Goal: Task Accomplishment & Management: Use online tool/utility

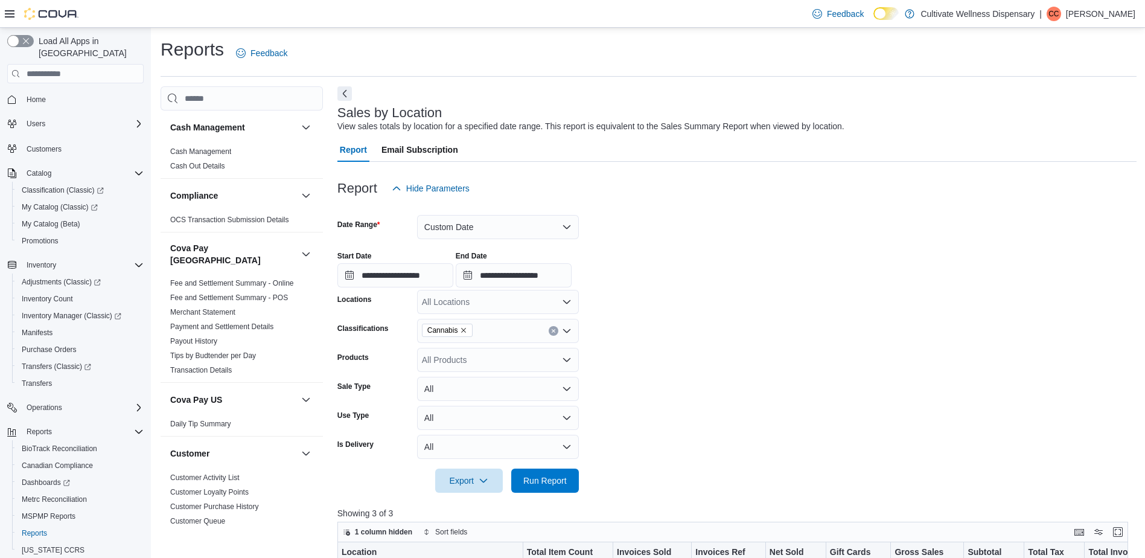
scroll to position [181, 0]
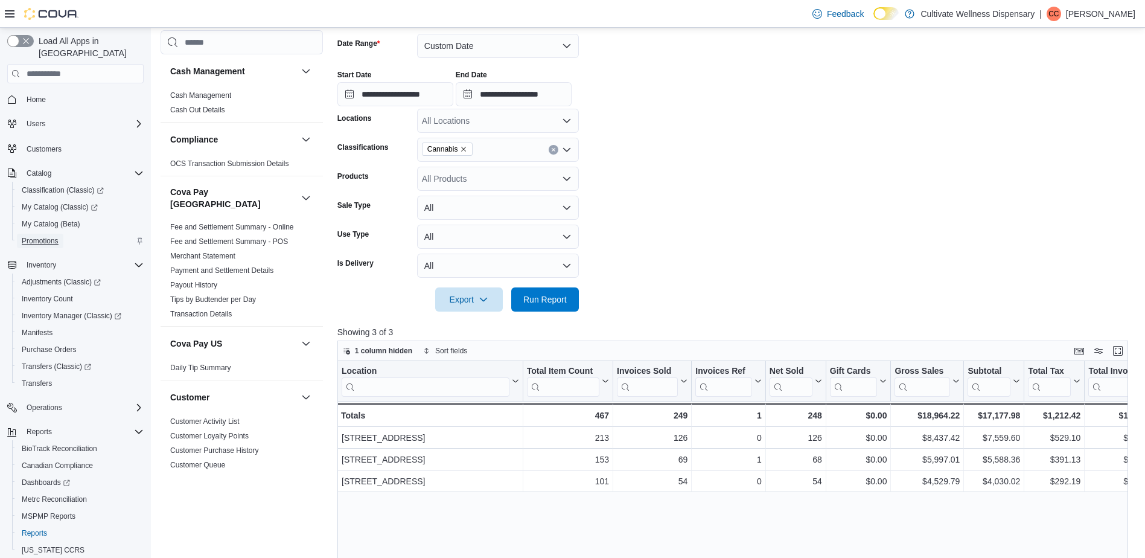
click at [50, 236] on span "Promotions" at bounding box center [40, 241] width 37 height 10
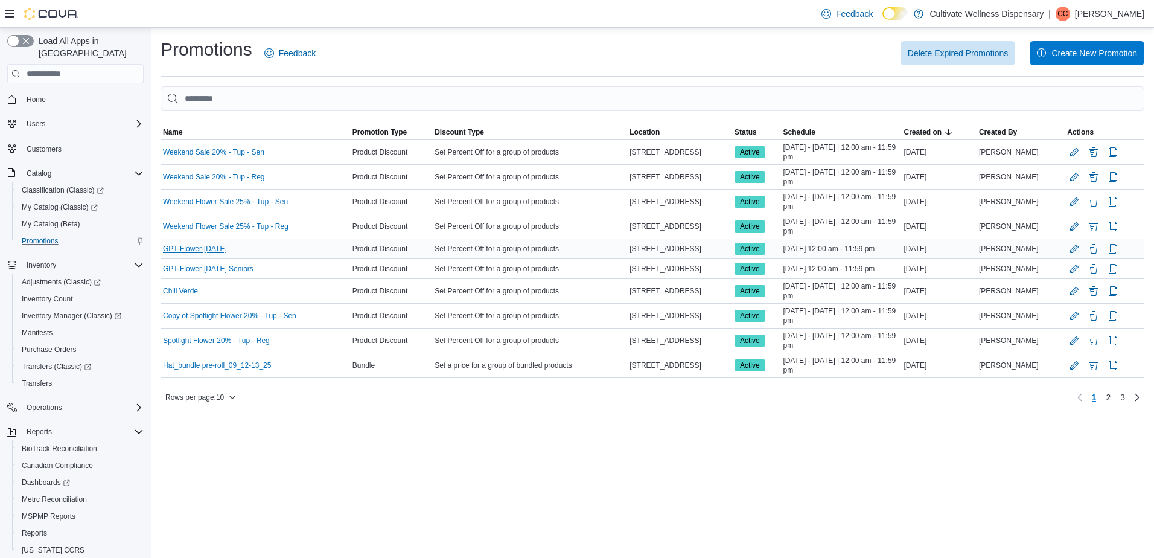
click at [189, 247] on link "GPT-Flower-Friday" at bounding box center [195, 249] width 64 height 10
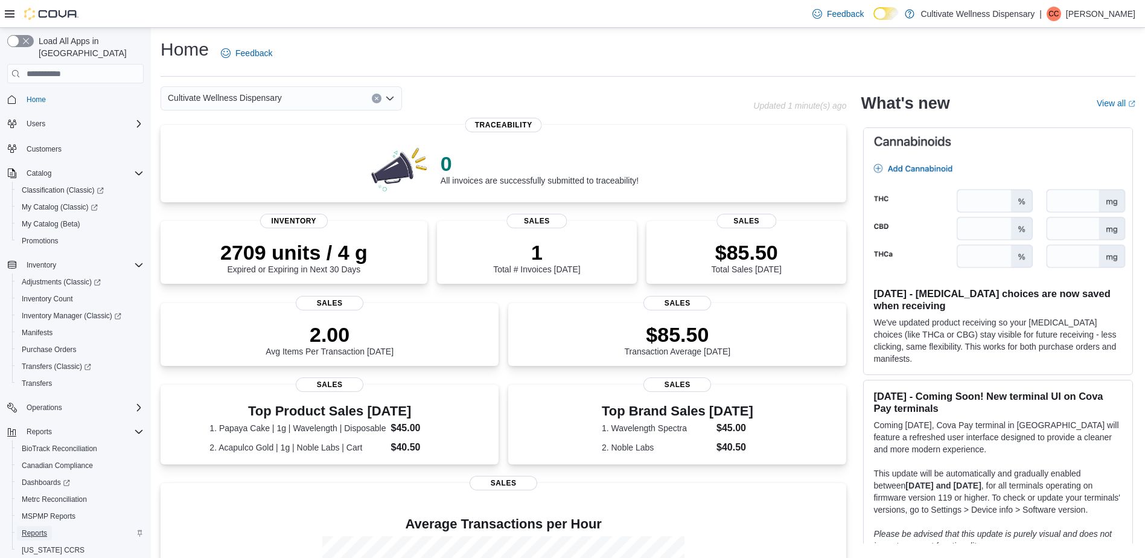
click at [43, 528] on span "Reports" at bounding box center [34, 533] width 25 height 10
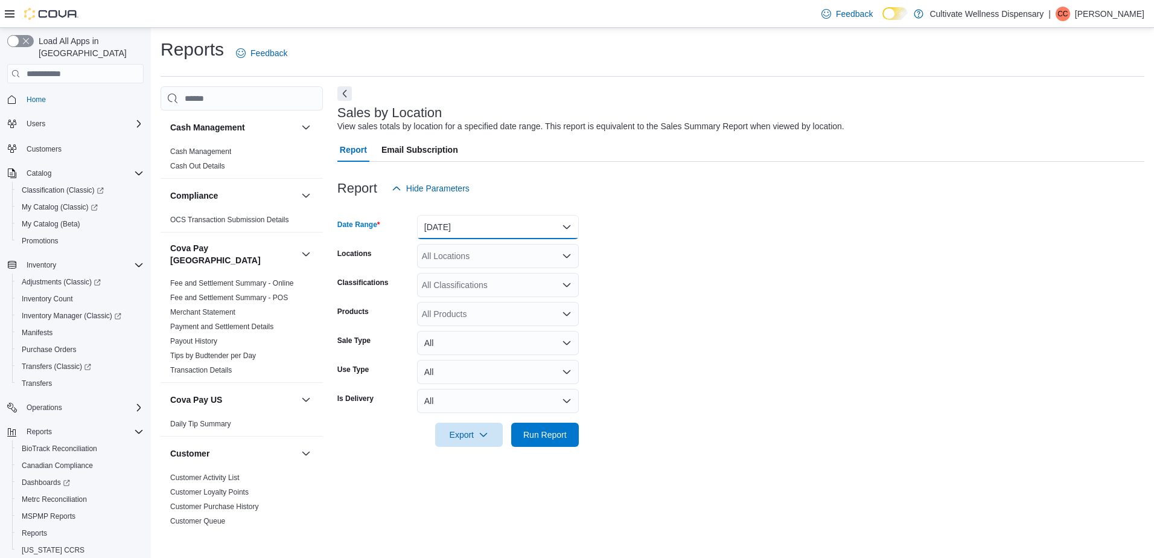
drag, startPoint x: 432, startPoint y: 222, endPoint x: 443, endPoint y: 222, distance: 11.5
click at [433, 222] on button "Yesterday" at bounding box center [498, 227] width 162 height 24
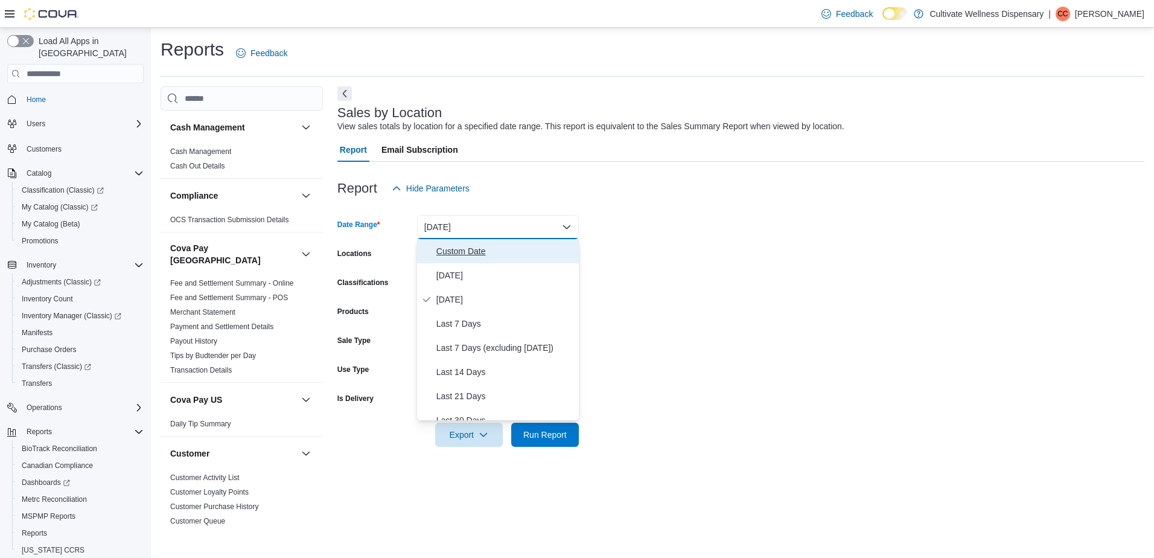
click at [459, 254] on span "Custom Date" at bounding box center [505, 251] width 138 height 14
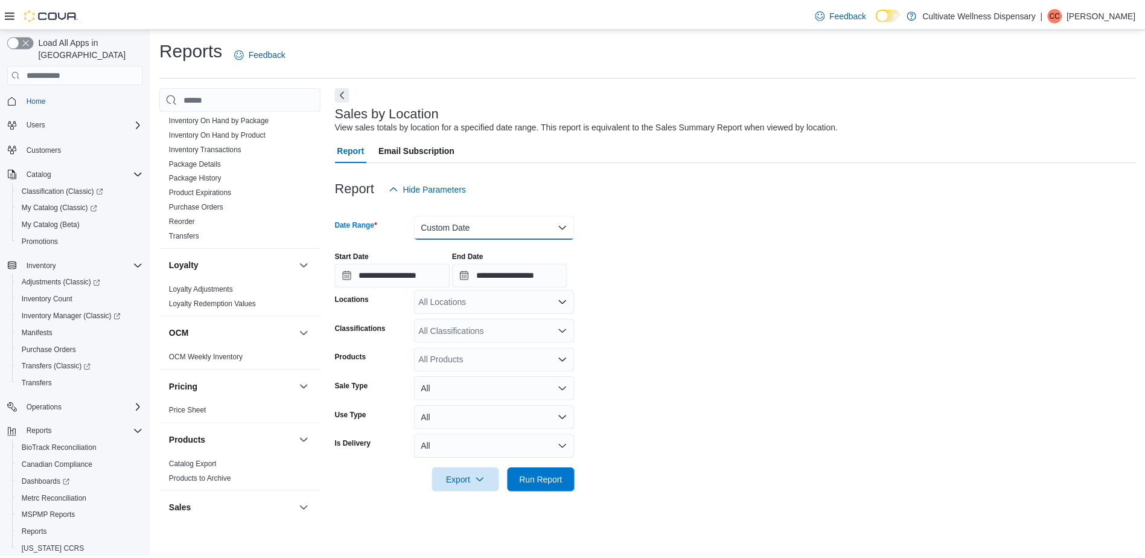
scroll to position [423, 0]
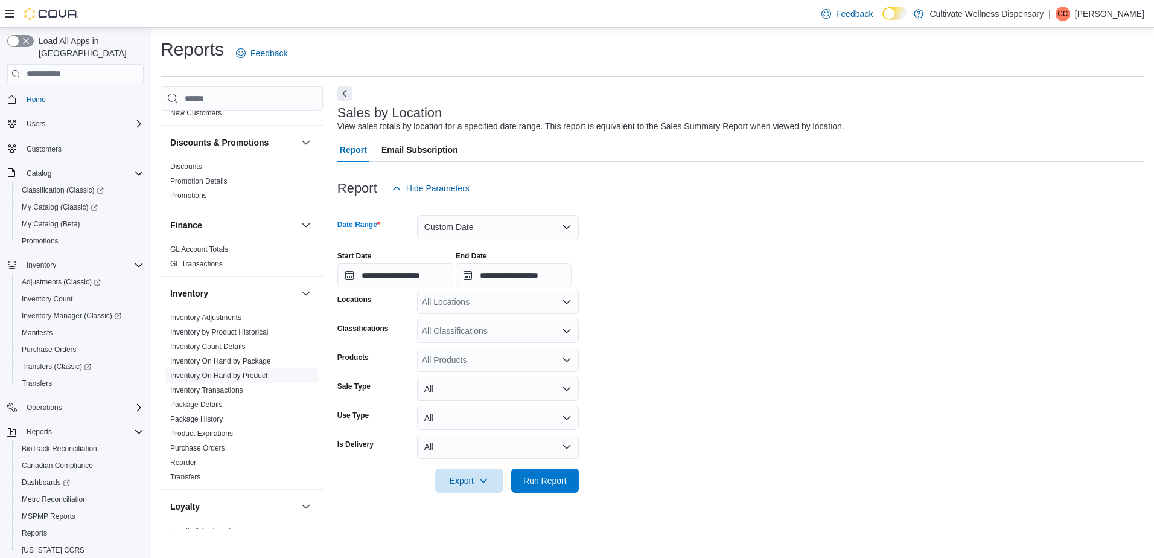
click at [230, 371] on link "Inventory On Hand by Product" at bounding box center [218, 375] width 97 height 8
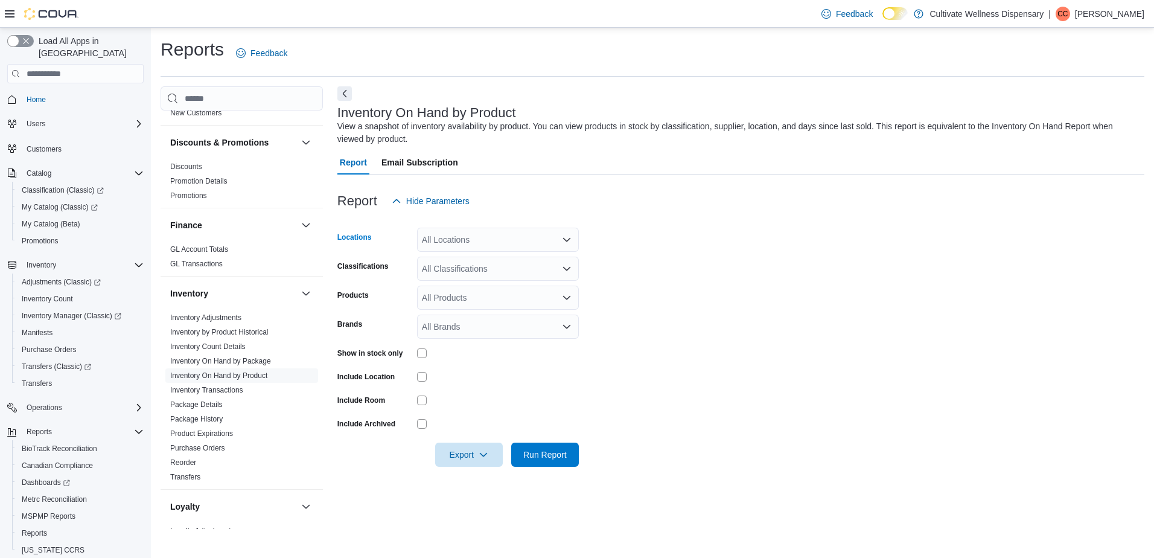
click at [571, 238] on icon "Open list of options" at bounding box center [567, 240] width 10 height 10
click at [753, 195] on div "Report Hide Parameters" at bounding box center [740, 201] width 807 height 24
click at [570, 275] on div "All Classifications" at bounding box center [498, 269] width 162 height 24
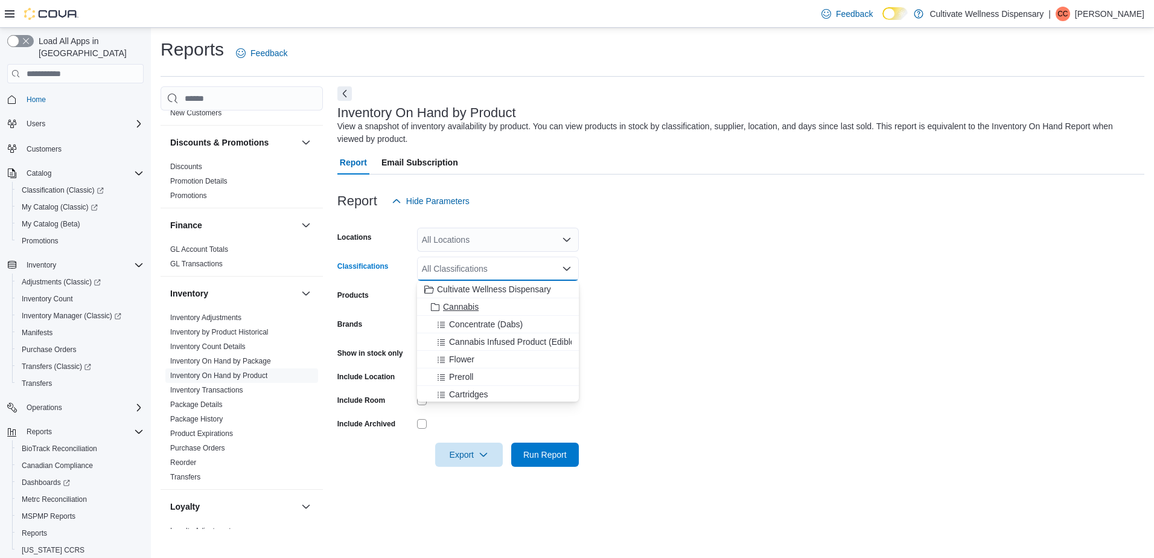
click at [519, 310] on div "Cannabis" at bounding box center [497, 307] width 147 height 12
click at [764, 293] on form "Locations All Locations Classifications Cannabis Combo box. Selected. Cannabis.…" at bounding box center [740, 340] width 807 height 254
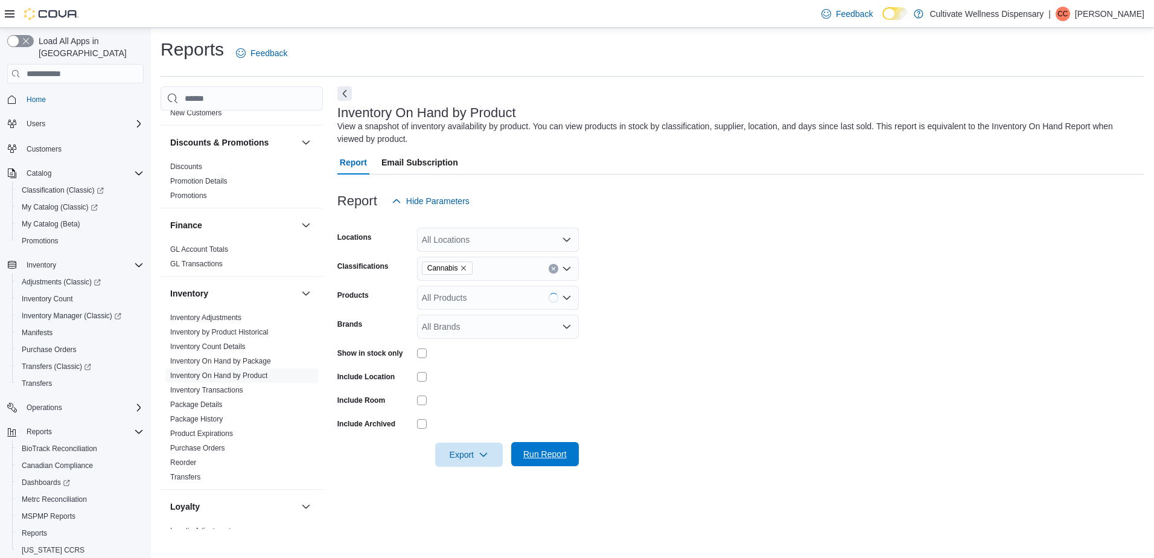
click at [554, 458] on span "Run Report" at bounding box center [544, 454] width 43 height 12
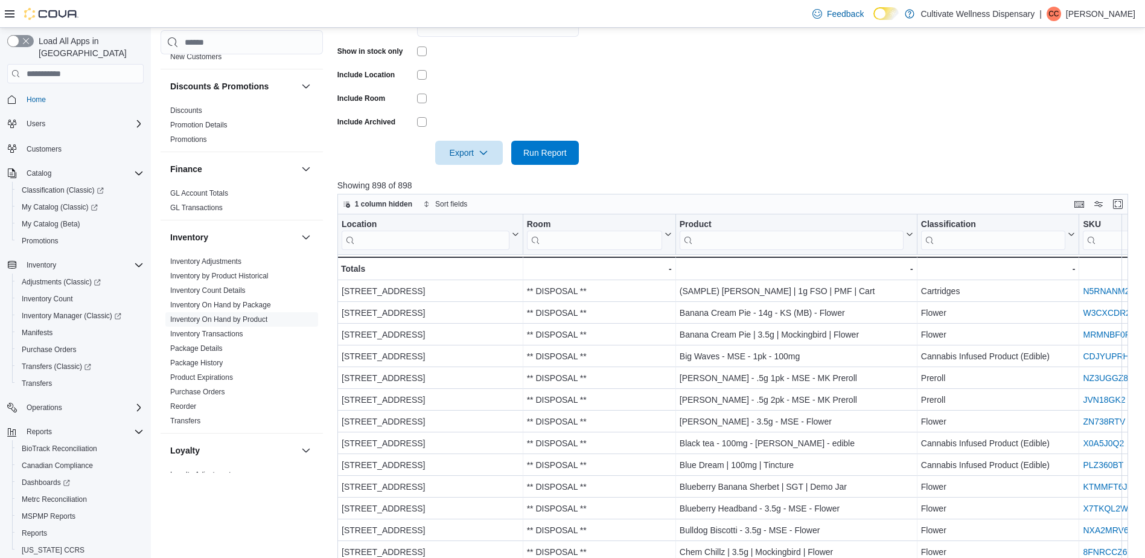
scroll to position [60, 0]
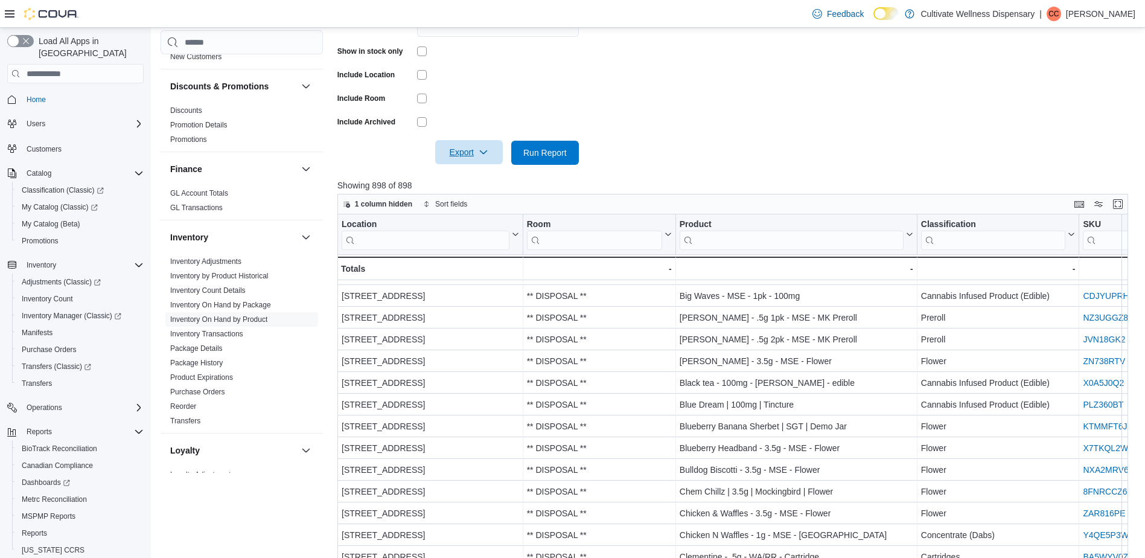
click at [494, 158] on span "Export" at bounding box center [469, 152] width 53 height 24
click at [482, 177] on span "Export to Excel" at bounding box center [471, 177] width 54 height 10
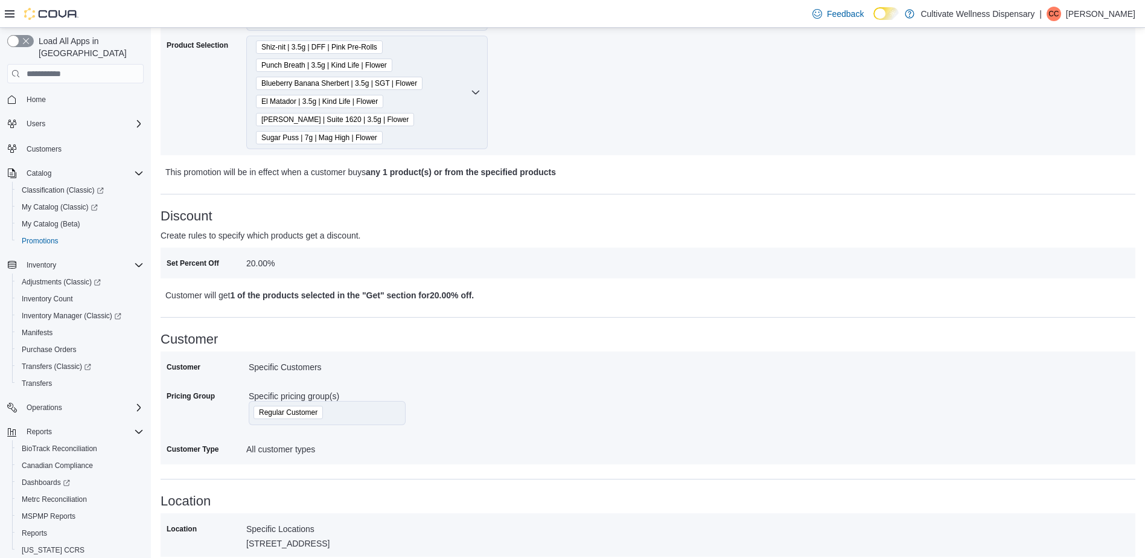
scroll to position [181, 0]
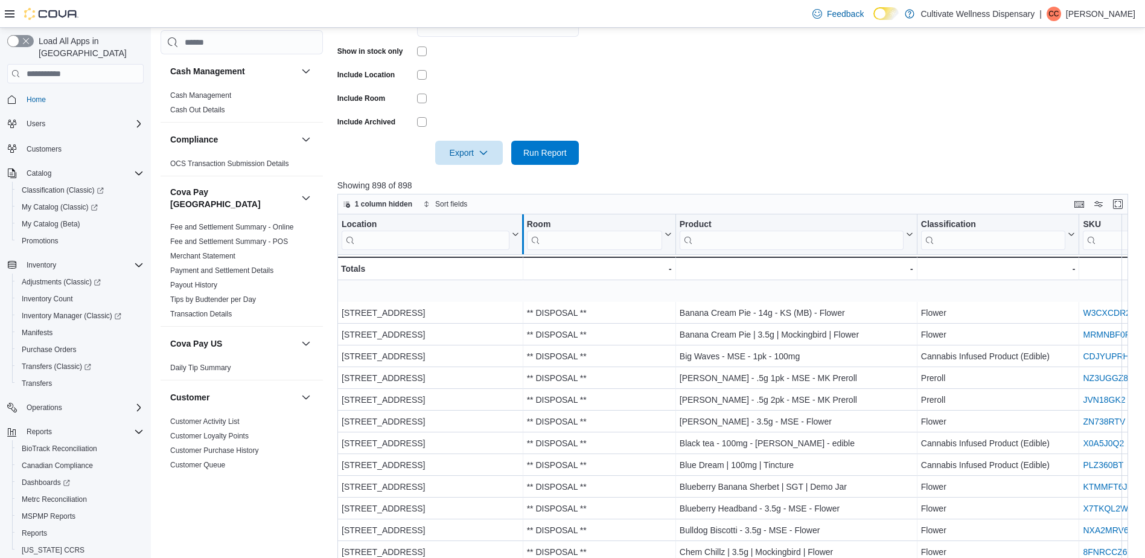
scroll to position [362, 0]
